Goal: Information Seeking & Learning: Learn about a topic

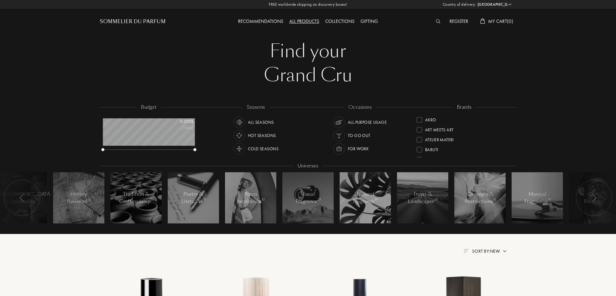
select select "US"
click at [313, 24] on div "All products" at bounding box center [304, 22] width 36 height 8
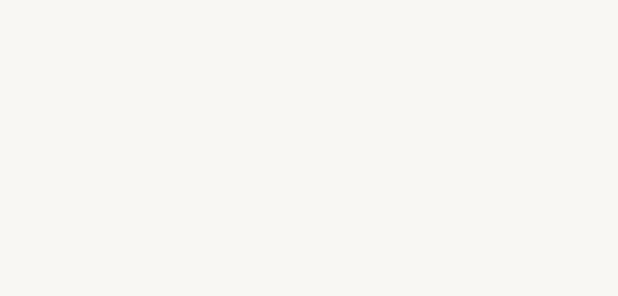
select select "US"
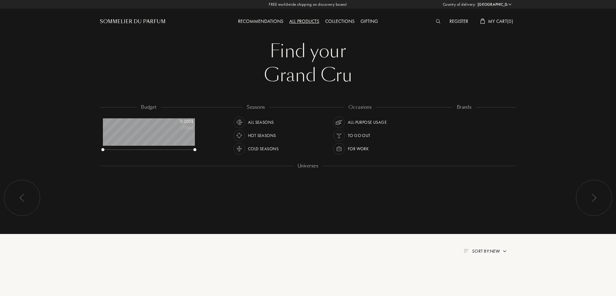
scroll to position [30, 92]
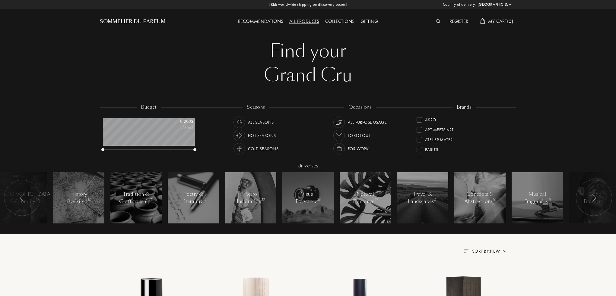
click at [237, 150] on img at bounding box center [239, 149] width 8 height 8
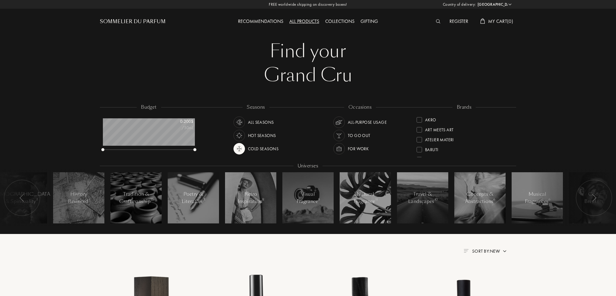
click at [100, 151] on div "budget 0 - 200 $ /50mL seasons All Seasons Hot Seasons Cold Seasons occasions A…" at bounding box center [308, 169] width 618 height 132
drag, startPoint x: 104, startPoint y: 150, endPoint x: 152, endPoint y: 150, distance: 48.0
click at [152, 150] on div at bounding box center [153, 149] width 3 height 3
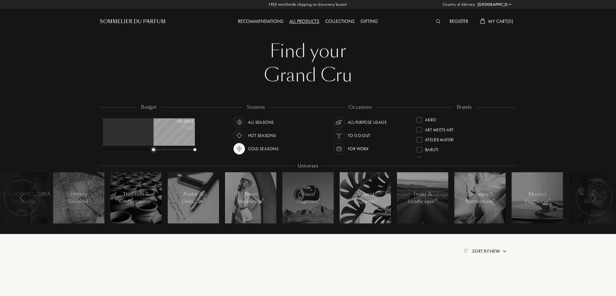
scroll to position [211, 0]
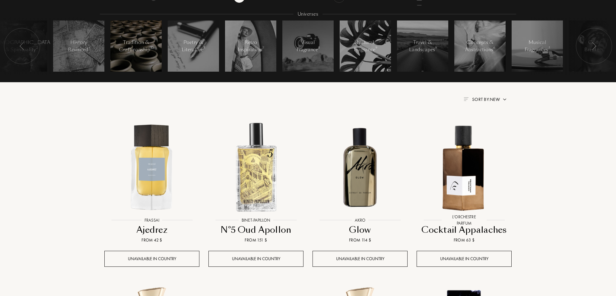
scroll to position [60, 0]
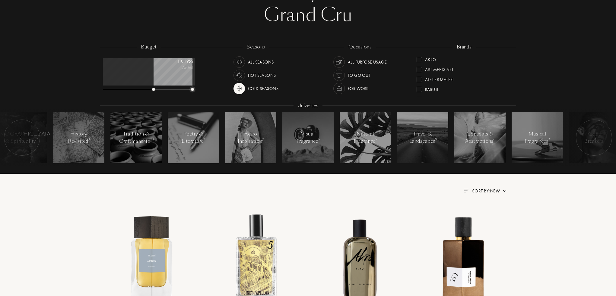
drag, startPoint x: 195, startPoint y: 89, endPoint x: 192, endPoint y: 90, distance: 3.2
click at [192, 89] on div at bounding box center [192, 89] width 3 height 3
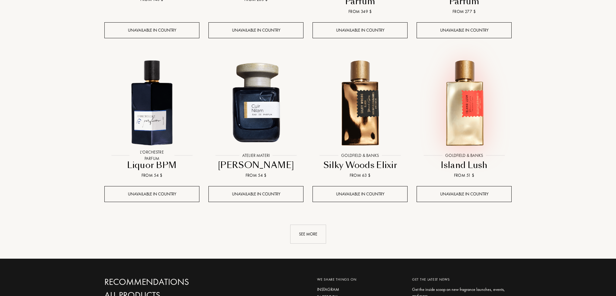
scroll to position [663, 0]
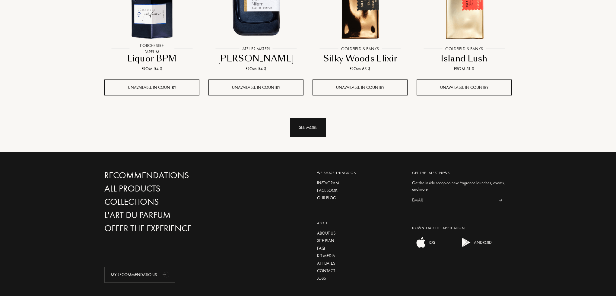
click at [312, 121] on div "See more" at bounding box center [308, 127] width 36 height 19
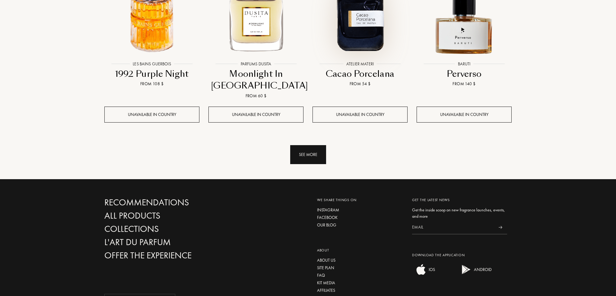
scroll to position [1146, 0]
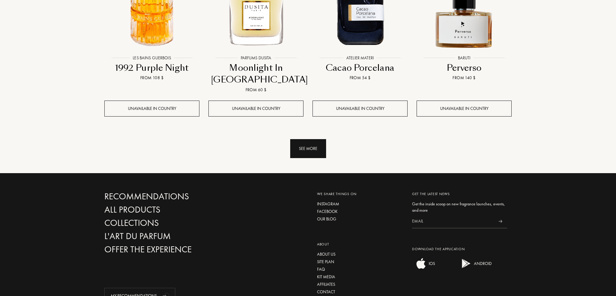
click at [304, 146] on div "See more" at bounding box center [308, 148] width 36 height 19
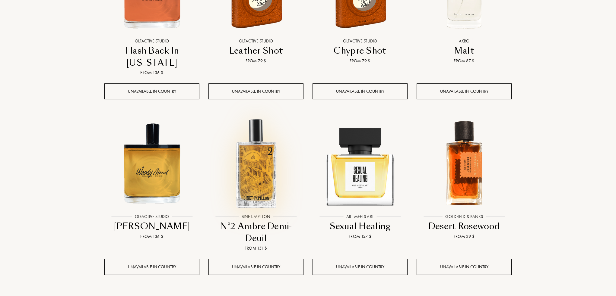
scroll to position [1598, 0]
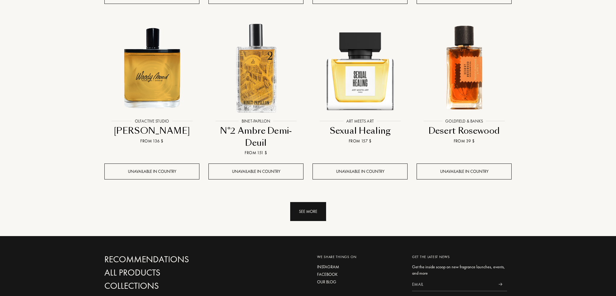
click at [299, 211] on div "See more" at bounding box center [308, 211] width 36 height 19
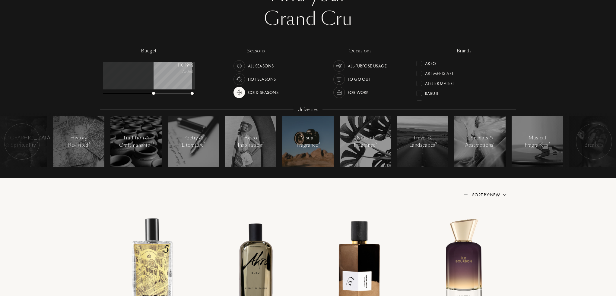
scroll to position [60, 0]
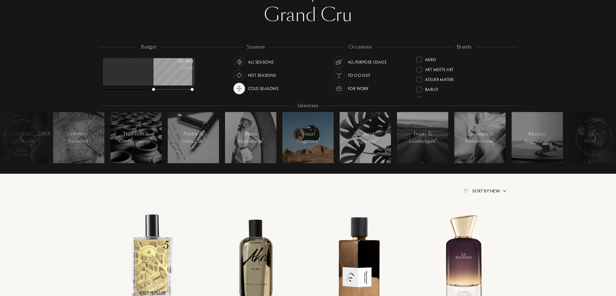
click at [304, 153] on div at bounding box center [307, 137] width 51 height 51
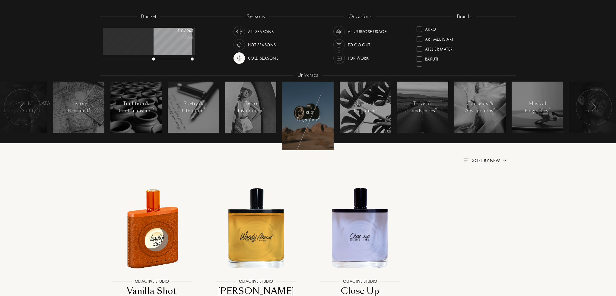
scroll to position [90, 0]
click at [318, 94] on div at bounding box center [307, 116] width 51 height 69
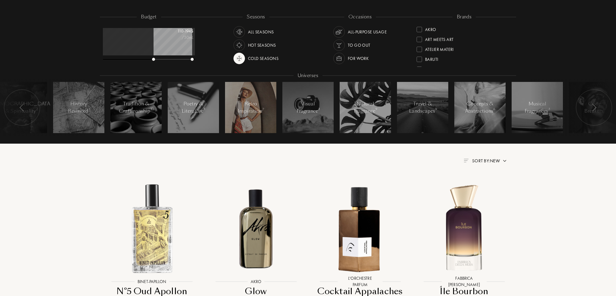
click at [244, 102] on div "Retro Inspiration 7" at bounding box center [251, 107] width 26 height 14
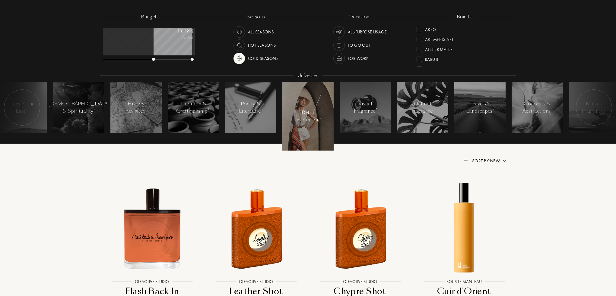
click at [308, 107] on div at bounding box center [307, 116] width 51 height 69
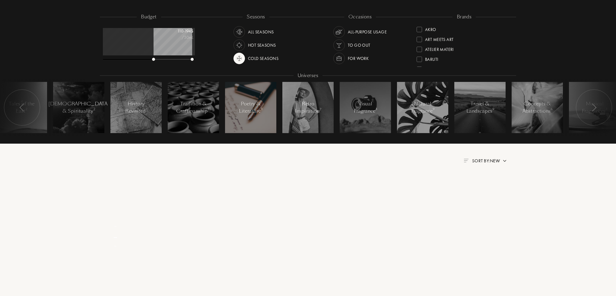
click at [269, 104] on div at bounding box center [250, 107] width 51 height 51
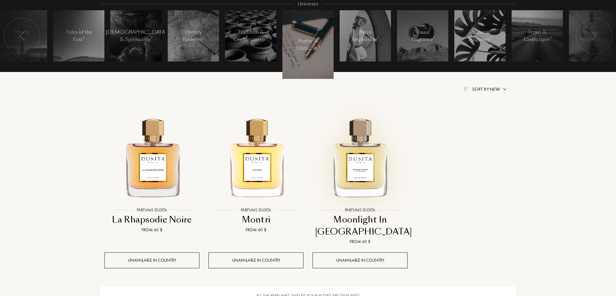
scroll to position [181, 0]
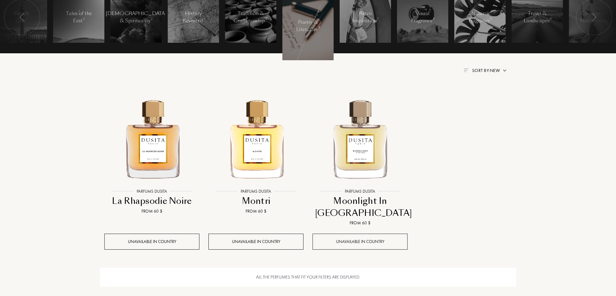
click at [341, 235] on div "Unavailable in country" at bounding box center [359, 242] width 95 height 16
click at [350, 201] on div at bounding box center [360, 143] width 104 height 117
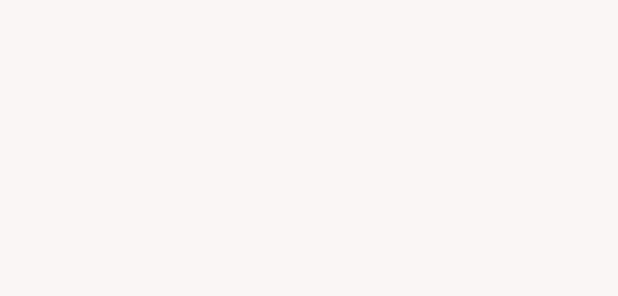
select select "US"
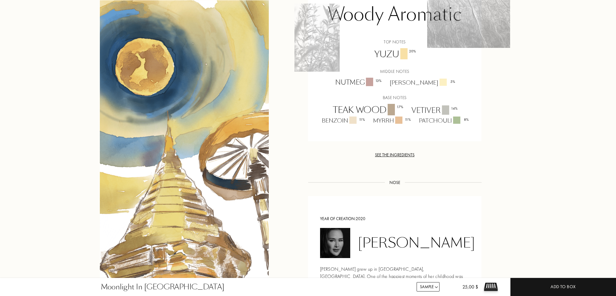
scroll to position [422, 0]
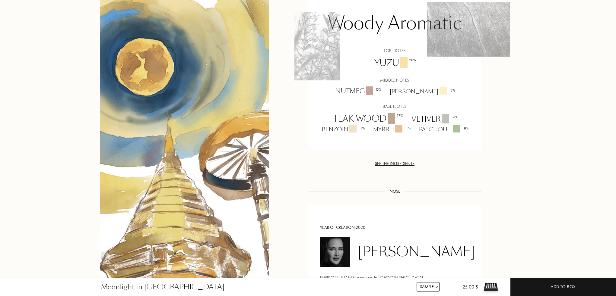
click at [388, 161] on div "See the ingredients" at bounding box center [394, 164] width 173 height 6
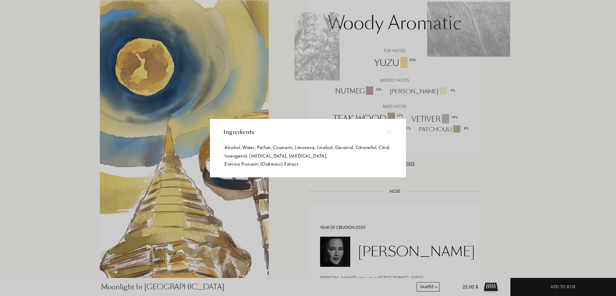
click at [389, 130] on img at bounding box center [388, 132] width 5 height 5
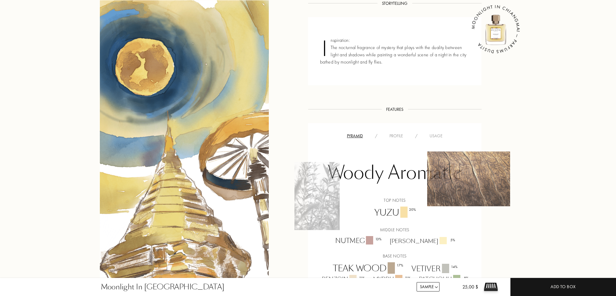
scroll to position [271, 0]
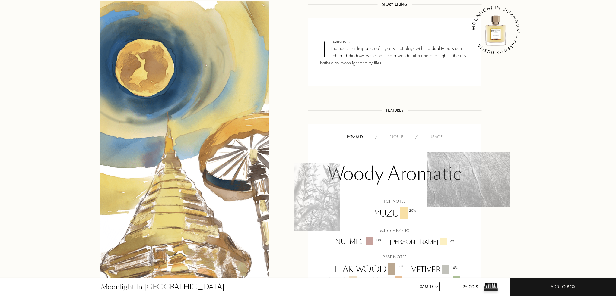
click at [436, 134] on div "Usage" at bounding box center [435, 137] width 25 height 6
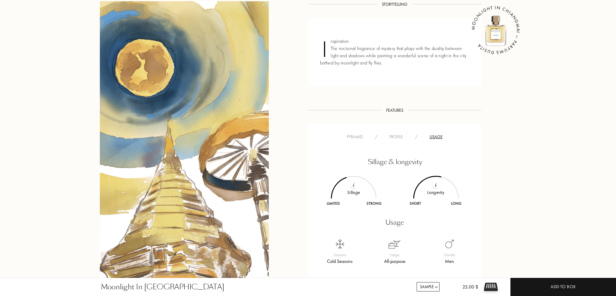
click at [351, 182] on div at bounding box center [353, 185] width 6 height 6
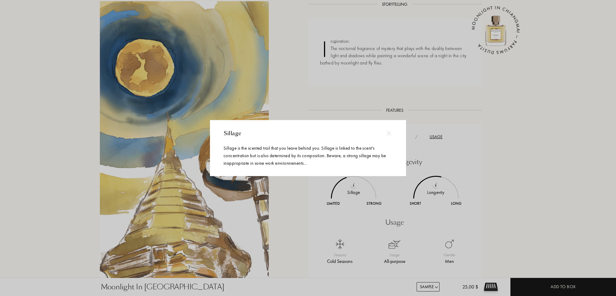
click at [389, 133] on img at bounding box center [388, 133] width 5 height 5
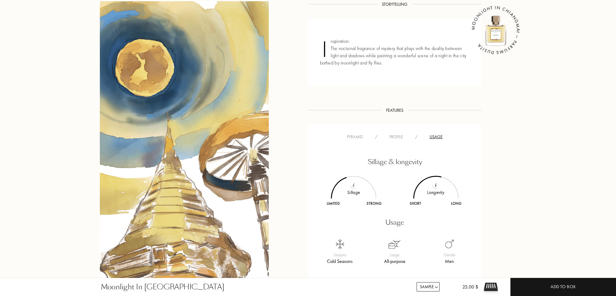
click at [434, 182] on div at bounding box center [436, 185] width 6 height 6
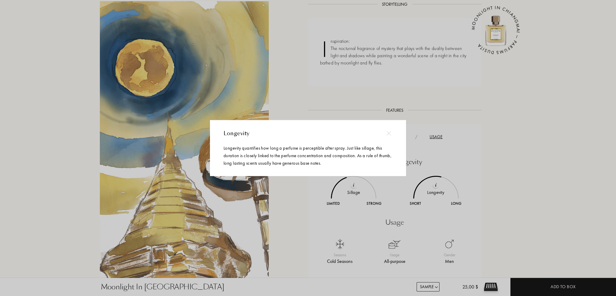
click at [394, 132] on div at bounding box center [389, 134] width 14 height 14
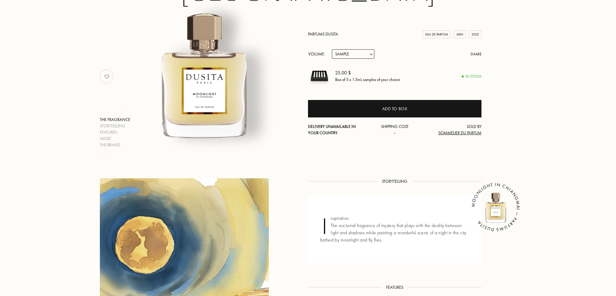
scroll to position [0, 0]
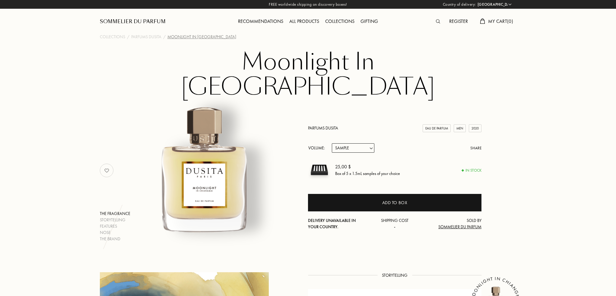
click at [280, 20] on div "Recommendations" at bounding box center [260, 22] width 51 height 8
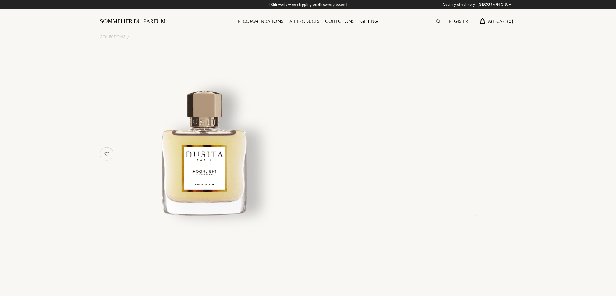
select select "US"
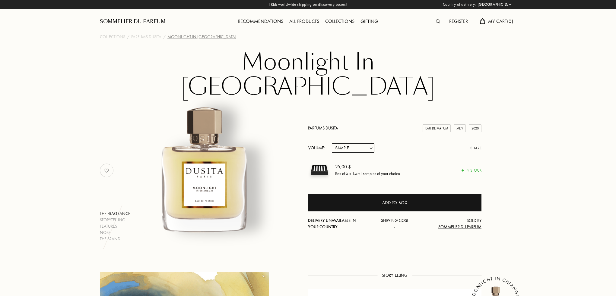
click at [292, 21] on div "All products" at bounding box center [304, 22] width 36 height 8
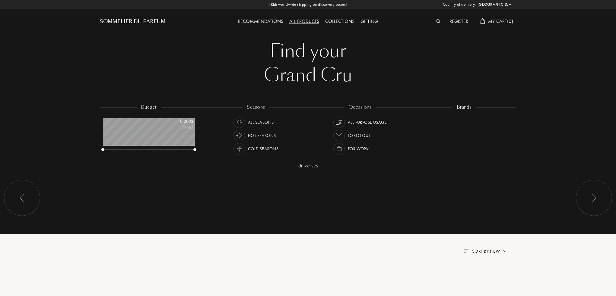
select select "US"
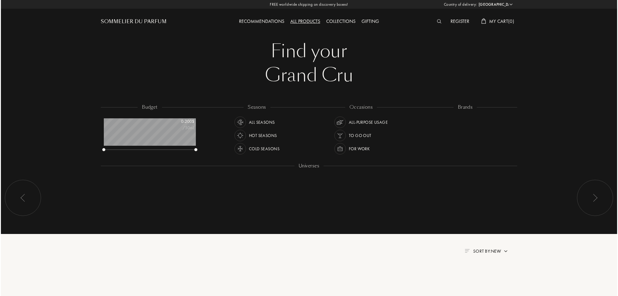
scroll to position [30, 92]
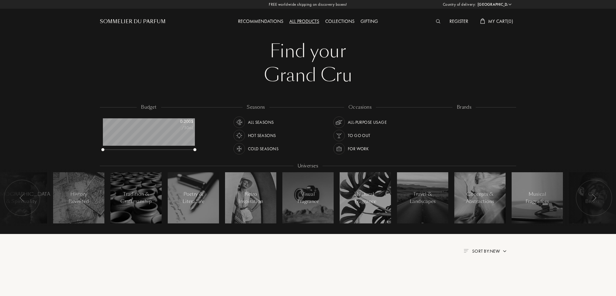
click at [436, 22] on img at bounding box center [438, 21] width 5 height 4
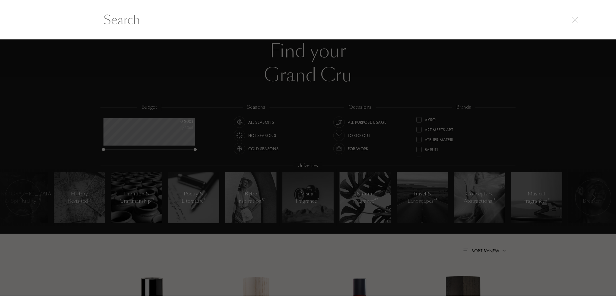
scroll to position [0, 0]
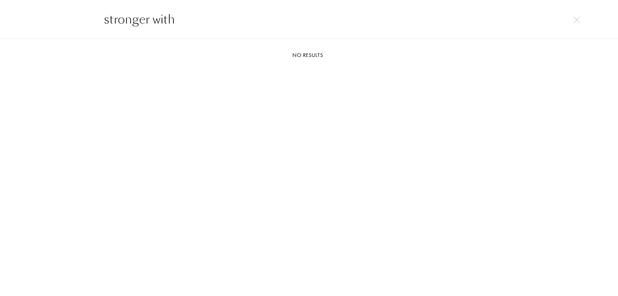
type input "stronger with"
click at [573, 19] on img at bounding box center [576, 20] width 6 height 6
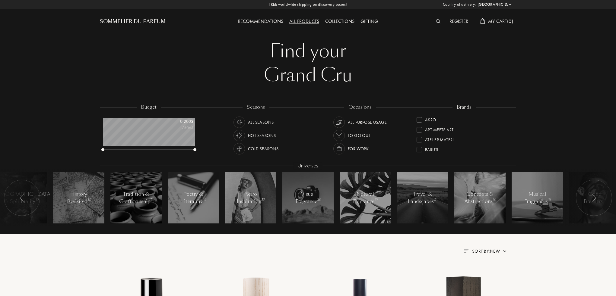
click at [139, 21] on div "Sommelier du Parfum" at bounding box center [133, 21] width 66 height 7
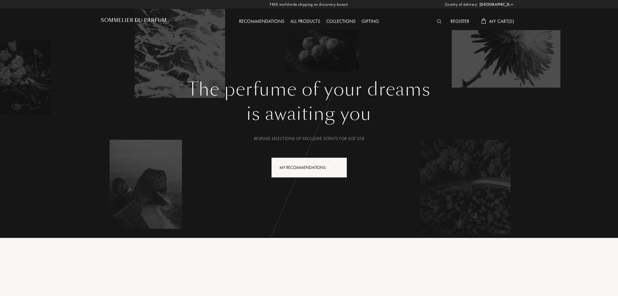
select select "US"
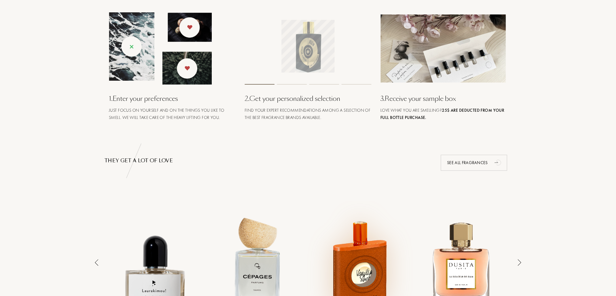
scroll to position [241, 0]
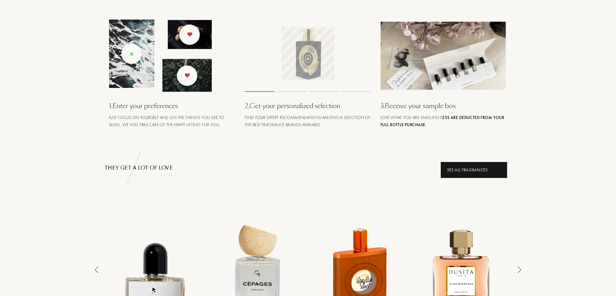
click at [495, 170] on icon "animation" at bounding box center [495, 169] width 3 height 1
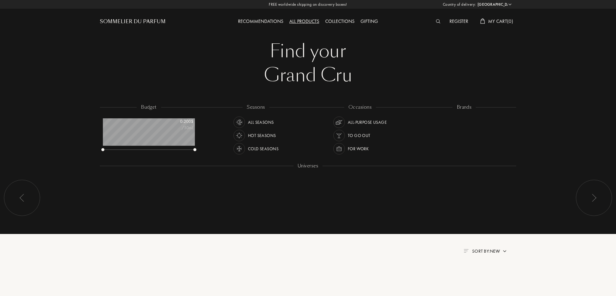
select select "US"
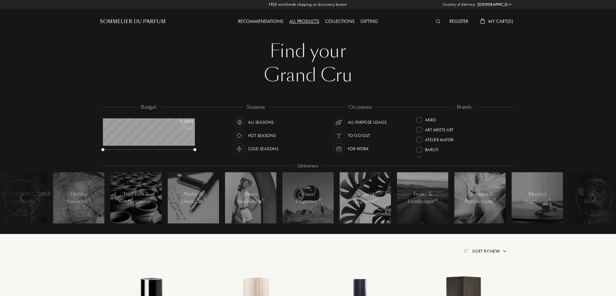
click at [439, 19] on div at bounding box center [440, 22] width 14 height 8
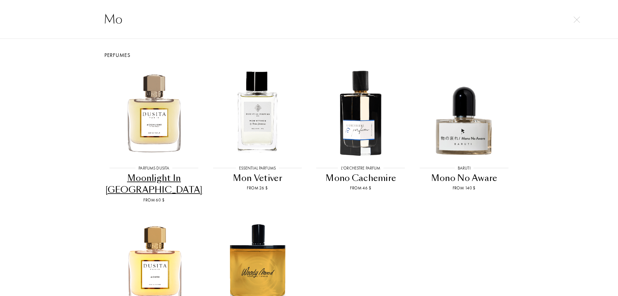
type input "M"
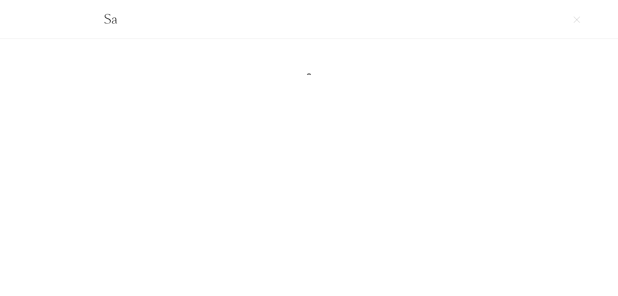
type input "S"
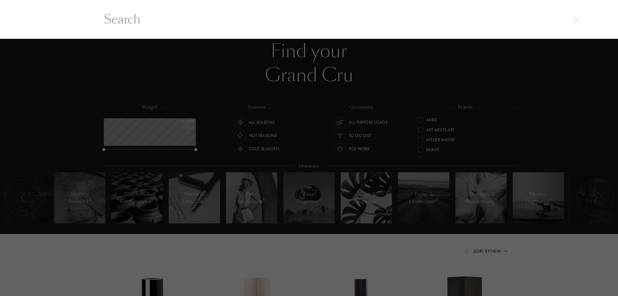
click at [340, 80] on div at bounding box center [309, 168] width 618 height 258
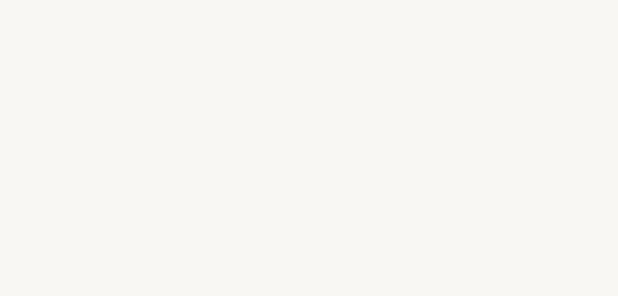
select select "US"
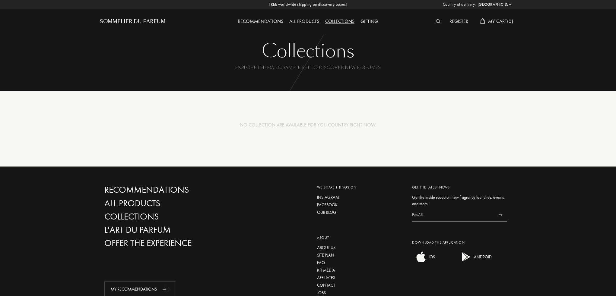
click at [149, 23] on div "Sommelier du Parfum" at bounding box center [133, 21] width 66 height 7
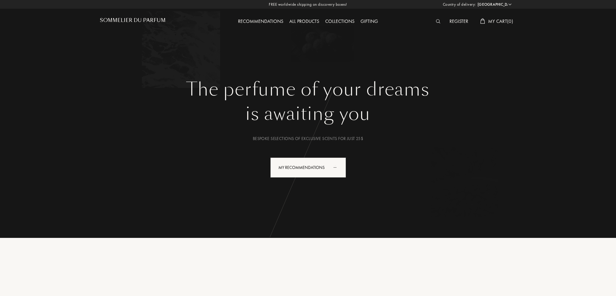
select select "US"
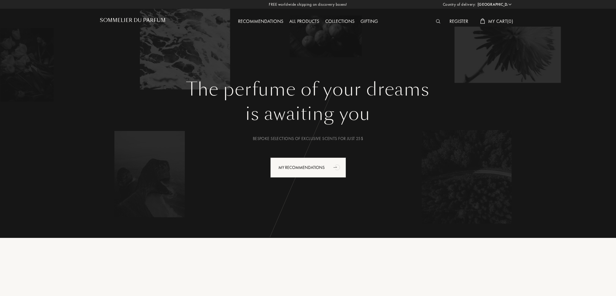
click at [439, 20] on div at bounding box center [440, 22] width 14 height 8
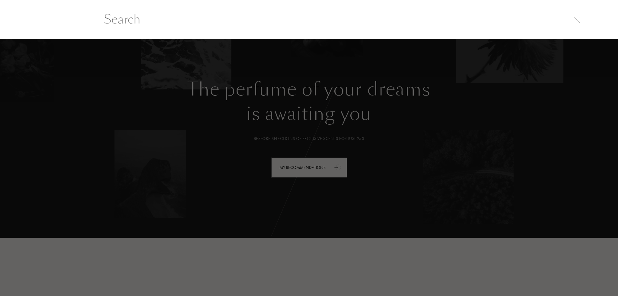
click at [438, 21] on input "text" at bounding box center [309, 19] width 434 height 18
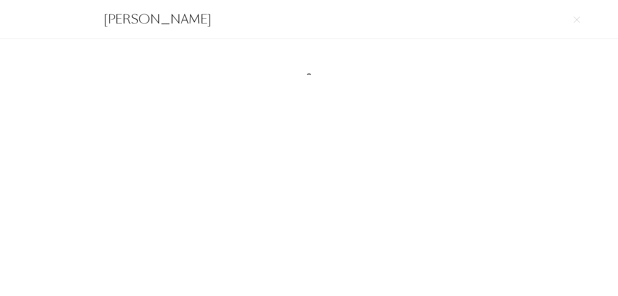
type input "john varvatos"
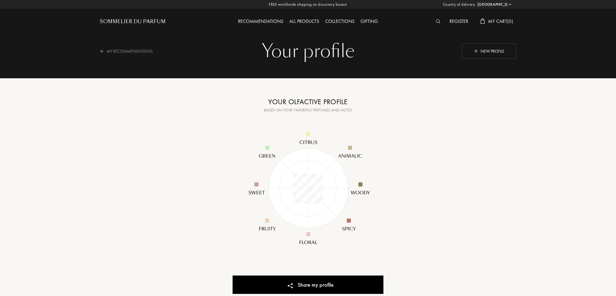
select select "US"
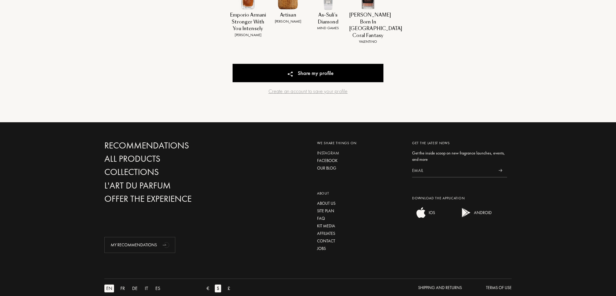
scroll to position [305, 0]
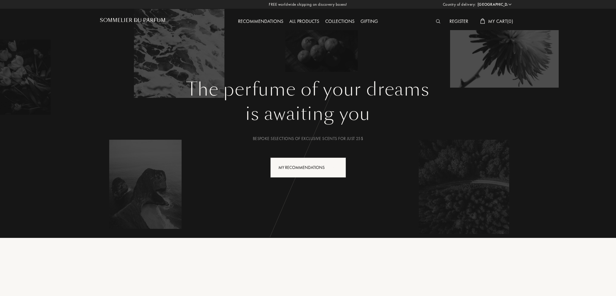
select select "US"
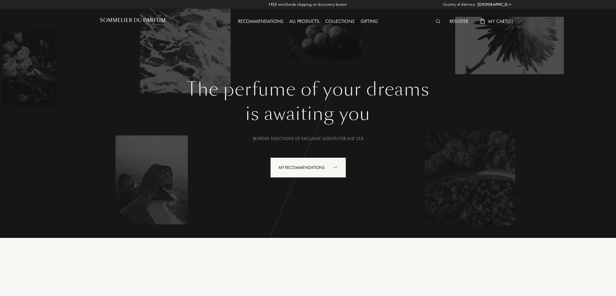
click at [439, 21] on div at bounding box center [440, 22] width 14 height 8
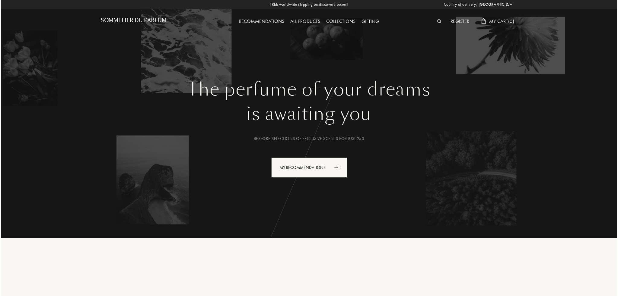
scroll to position [0, 0]
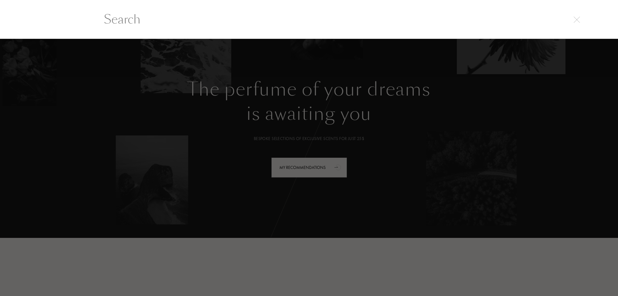
click at [438, 21] on input "text" at bounding box center [309, 19] width 434 height 18
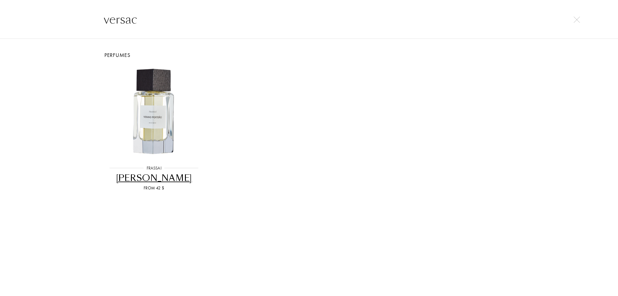
type input "versace"
